Goal: Task Accomplishment & Management: Complete application form

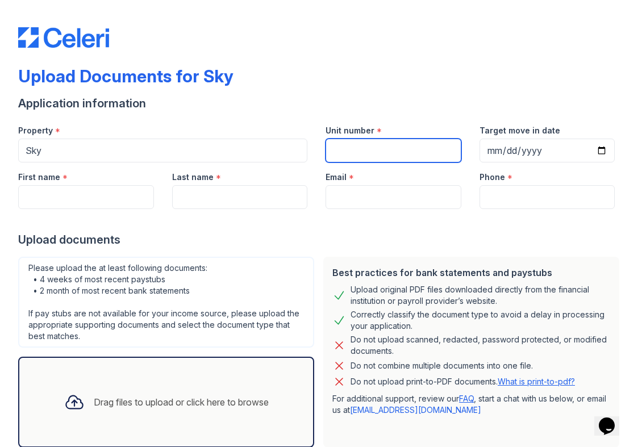
click at [358, 145] on input "Unit number" at bounding box center [393, 151] width 136 height 24
type input "64Q"
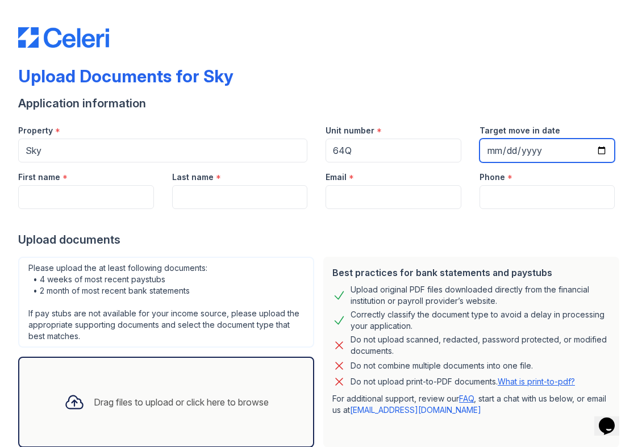
click at [492, 153] on input "Target move in date" at bounding box center [547, 151] width 136 height 24
click at [491, 148] on input "Target move in date" at bounding box center [547, 151] width 136 height 24
click at [492, 152] on input "Target move in date" at bounding box center [547, 151] width 136 height 24
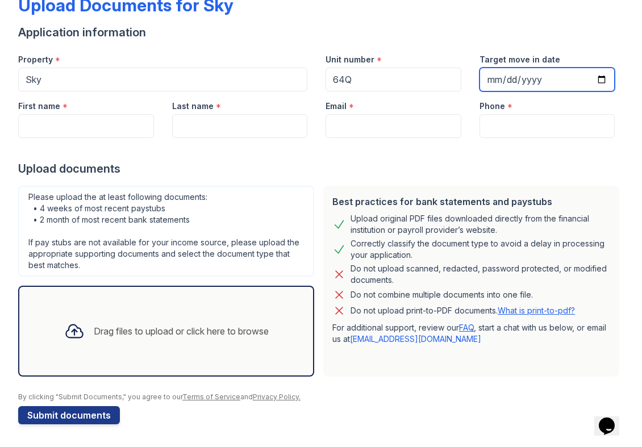
click at [546, 79] on input "Target move in date" at bounding box center [547, 80] width 136 height 24
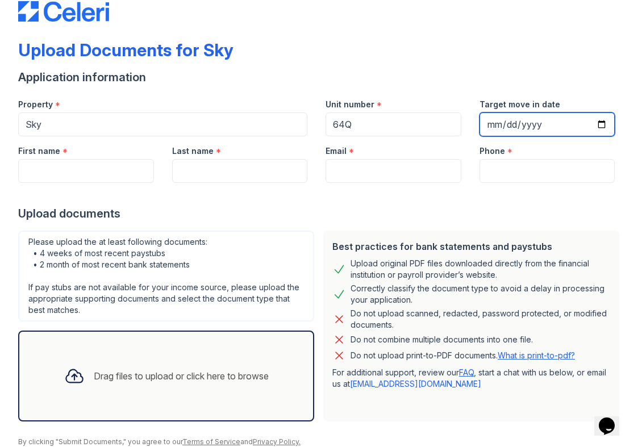
scroll to position [15, 0]
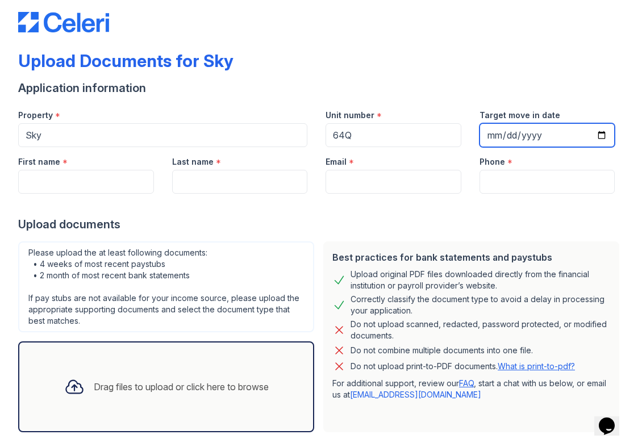
type input "[DATE]"
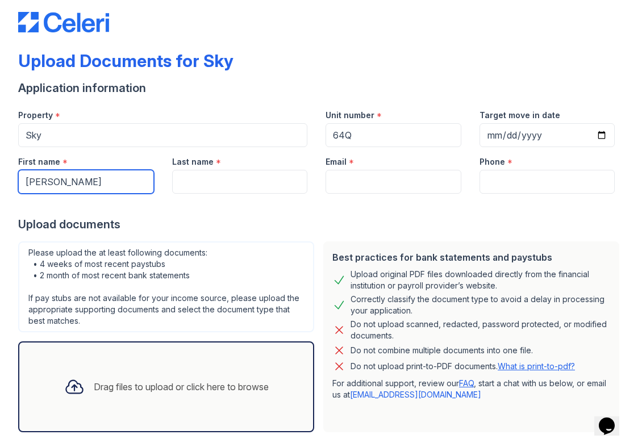
type input "[PERSON_NAME]"
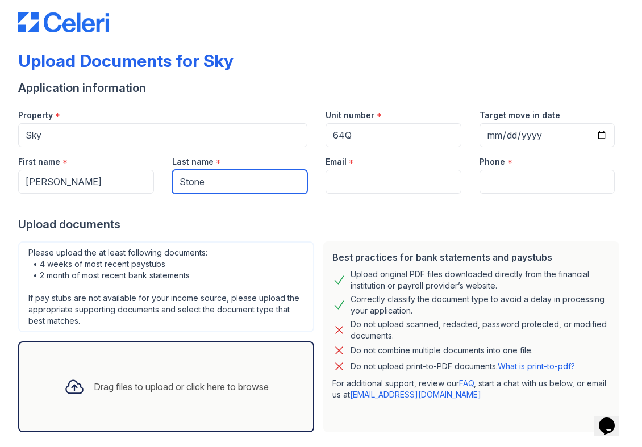
type input "Stone"
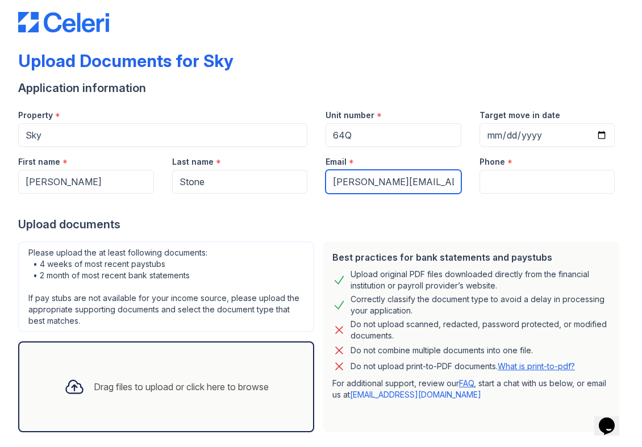
type input "[PERSON_NAME][EMAIL_ADDRESS][DOMAIN_NAME]"
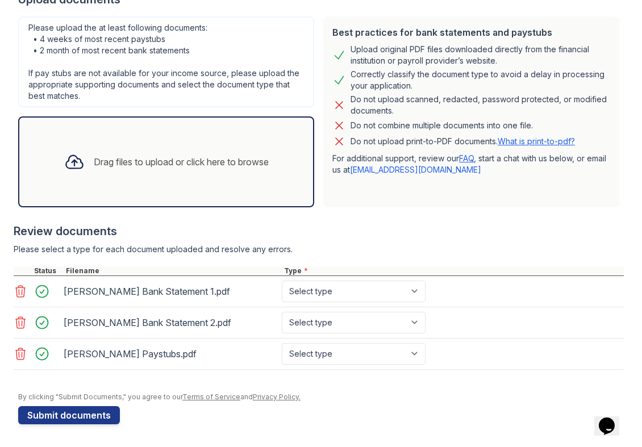
scroll to position [240, 0]
type input "5733560622"
select select "bank_statement"
select select "paystub"
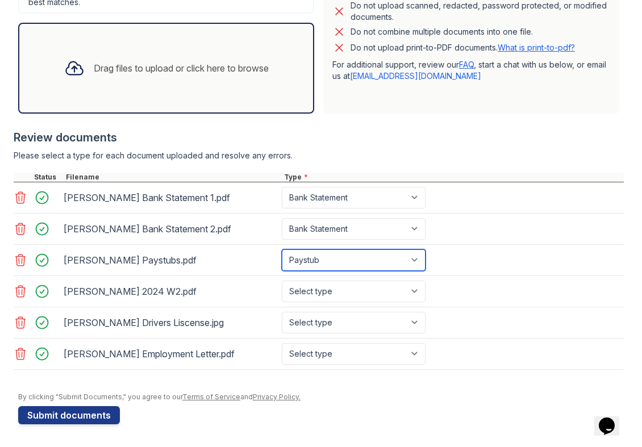
scroll to position [334, 0]
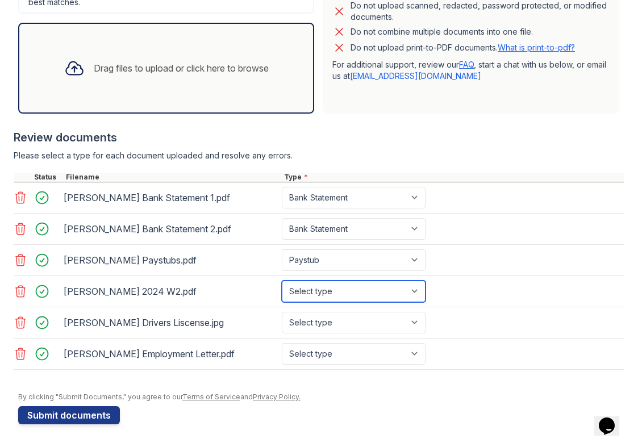
select select "tax_documents"
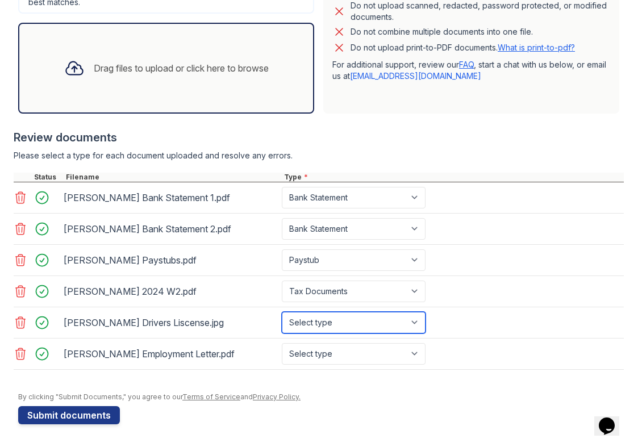
select select "other"
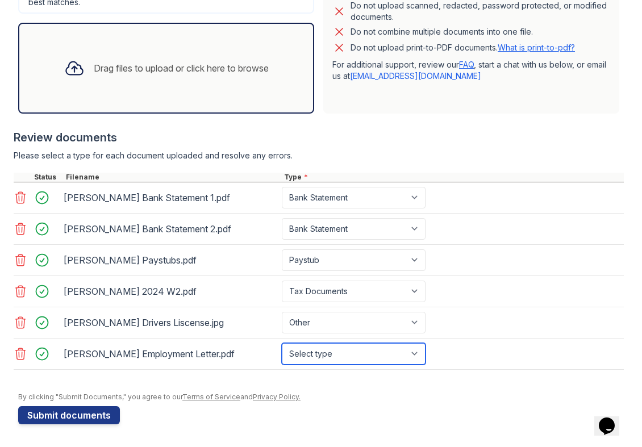
select select "benefit_award_letter"
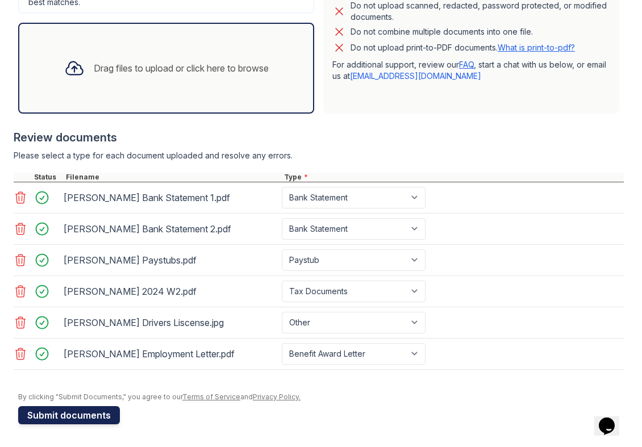
click at [70, 413] on button "Submit documents" at bounding box center [69, 415] width 102 height 18
